Goal: Task Accomplishment & Management: Complete application form

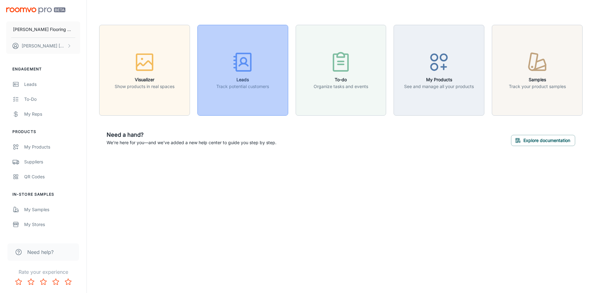
click at [239, 79] on h6 "Leads" at bounding box center [242, 79] width 53 height 7
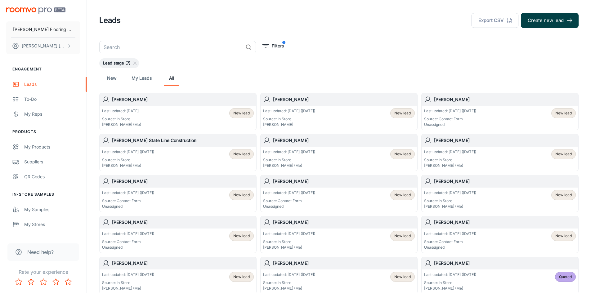
click at [550, 21] on button "Create new lead" at bounding box center [550, 20] width 58 height 15
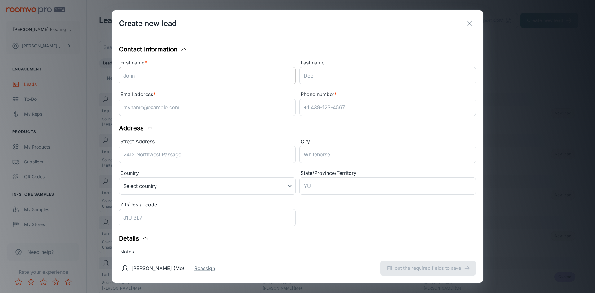
click at [151, 78] on input "First name *" at bounding box center [207, 75] width 177 height 17
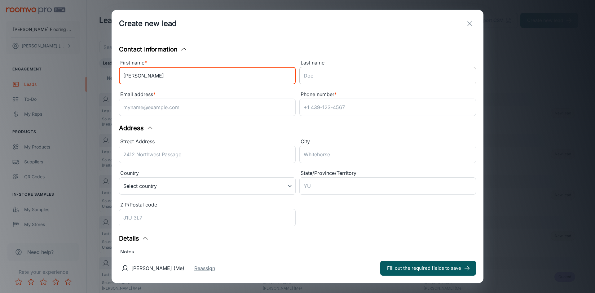
type input "[PERSON_NAME]"
click at [314, 81] on input "Last name" at bounding box center [388, 75] width 177 height 17
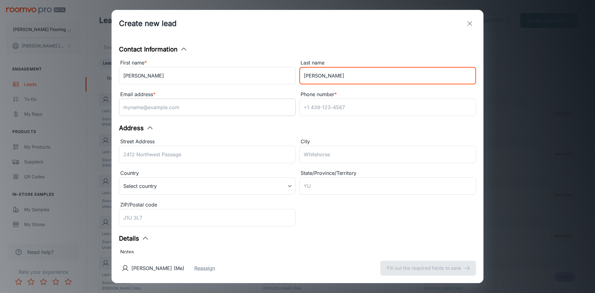
type input "[PERSON_NAME]"
click at [251, 107] on input "Email address *" at bounding box center [207, 107] width 177 height 17
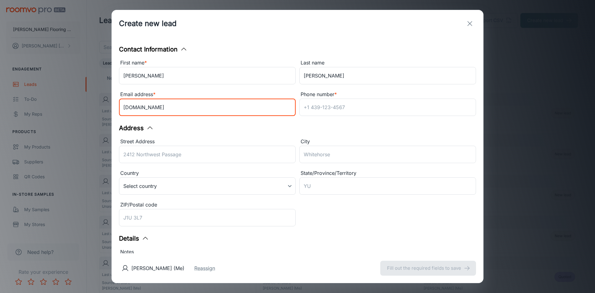
click at [166, 107] on input "[DOMAIN_NAME]" at bounding box center [207, 107] width 177 height 17
type input "[EMAIL_ADDRESS][DOMAIN_NAME]"
click at [310, 109] on input "Phone number *" at bounding box center [388, 107] width 177 height 17
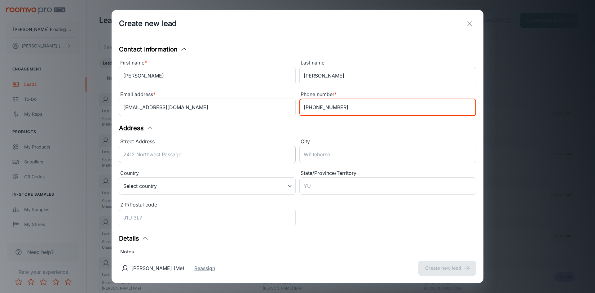
type input "[PHONE_NUMBER]"
click at [193, 155] on input "Street Address" at bounding box center [207, 154] width 177 height 17
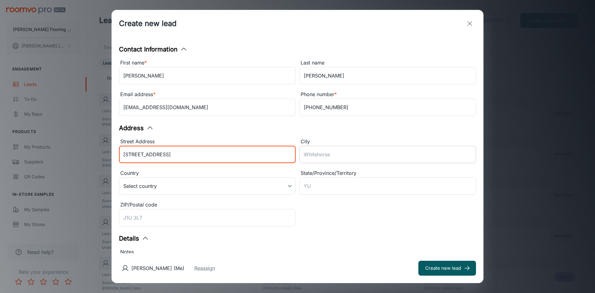
type input "[STREET_ADDRESS]"
click at [323, 160] on input "City" at bounding box center [388, 154] width 177 height 17
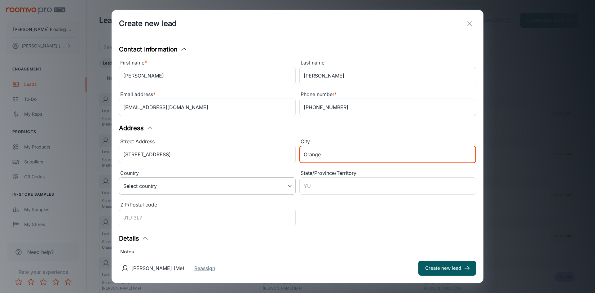
type input "Orange"
click at [287, 187] on body "[PERSON_NAME] Flooring Center [PERSON_NAME] Engagement Leads To-do My Reps Prod…" at bounding box center [297, 146] width 595 height 293
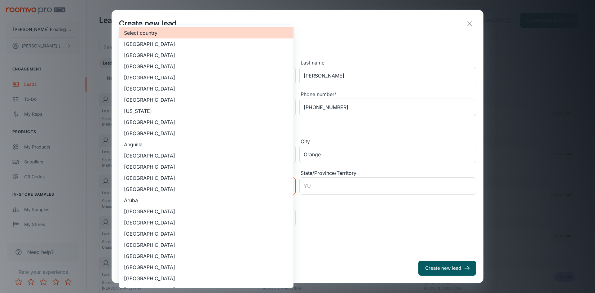
click at [173, 56] on li "[GEOGRAPHIC_DATA]" at bounding box center [206, 55] width 175 height 11
type input "US"
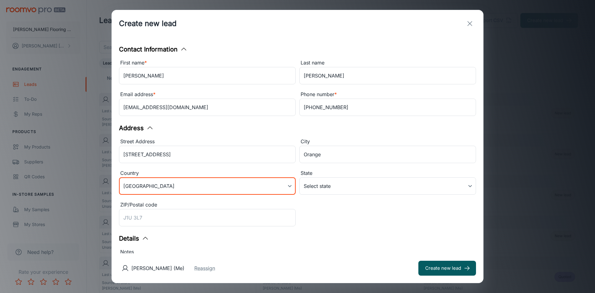
click at [369, 187] on body "[PERSON_NAME] Flooring Center [PERSON_NAME] Engagement Leads To-do My Reps Prod…" at bounding box center [297, 146] width 595 height 293
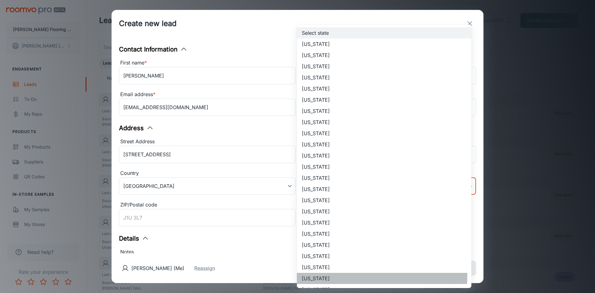
click at [325, 276] on li "[US_STATE]" at bounding box center [384, 278] width 175 height 11
type input "[US_STATE]"
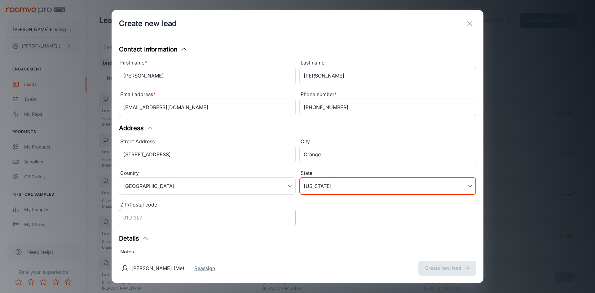
click at [145, 217] on input "ZIP/Postal code" at bounding box center [207, 217] width 177 height 17
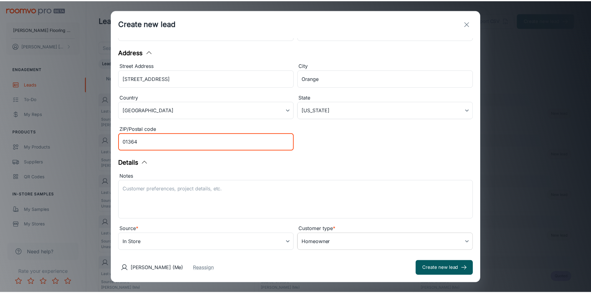
scroll to position [88, 0]
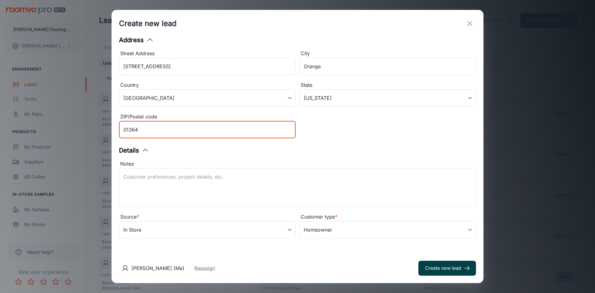
type input "01364"
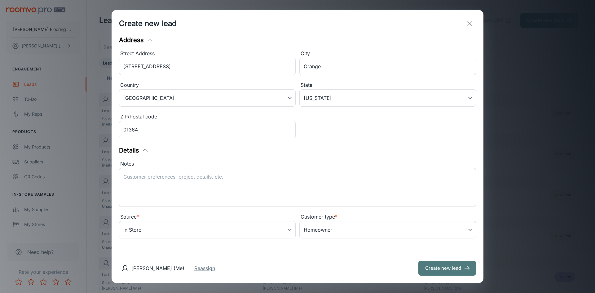
click at [433, 270] on button "Create new lead" at bounding box center [448, 268] width 58 height 15
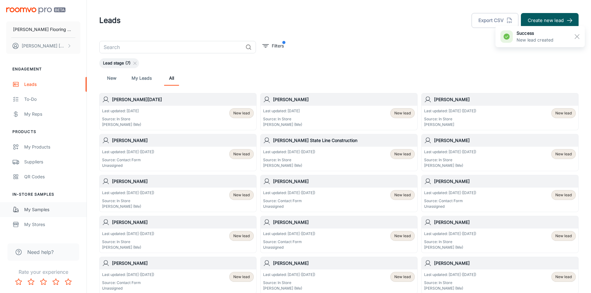
click at [47, 209] on div "My Samples" at bounding box center [52, 209] width 56 height 7
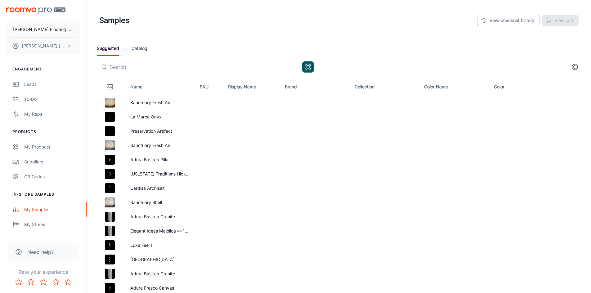
click at [138, 48] on link "Catalog" at bounding box center [139, 48] width 16 height 15
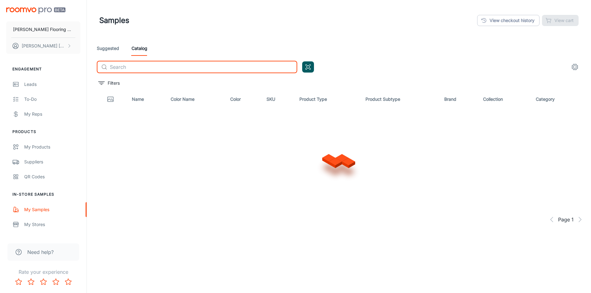
click at [146, 69] on input "text" at bounding box center [203, 67] width 187 height 12
type input "b"
type input "croft oak"
click at [37, 83] on div "Leads" at bounding box center [52, 84] width 56 height 7
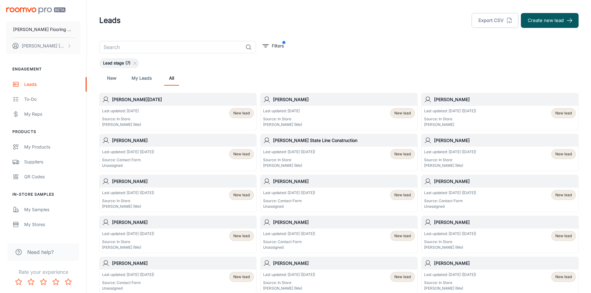
click at [152, 110] on div "Last updated: [DATE] Source: In Store [PERSON_NAME] (Me) New lead" at bounding box center [178, 117] width 152 height 19
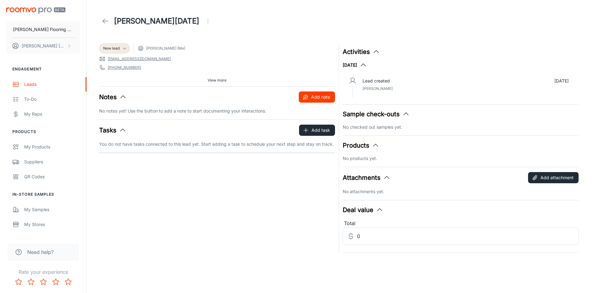
click at [329, 98] on button "Add note" at bounding box center [317, 96] width 36 height 11
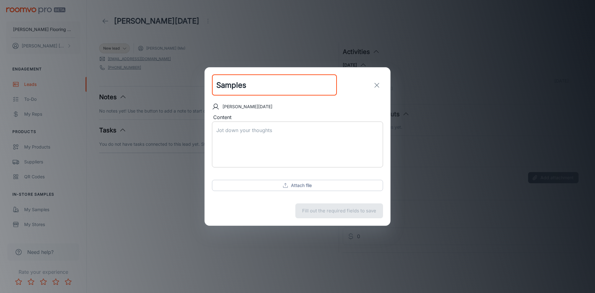
type input "Samples"
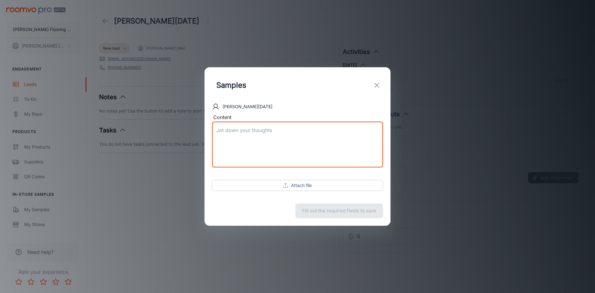
click at [230, 130] on textarea "Content" at bounding box center [297, 145] width 162 height 36
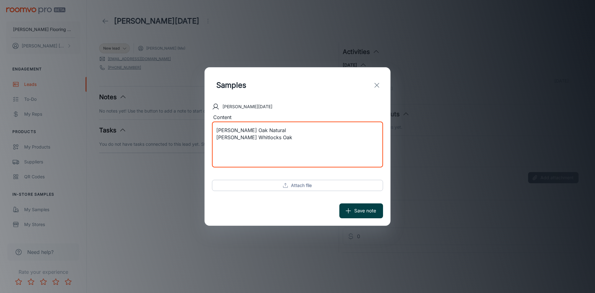
type textarea "[PERSON_NAME] Oak Natural [PERSON_NAME] Whitlocks Oak"
click at [348, 213] on icon "submit" at bounding box center [348, 210] width 7 height 7
